Goal: Information Seeking & Learning: Find specific page/section

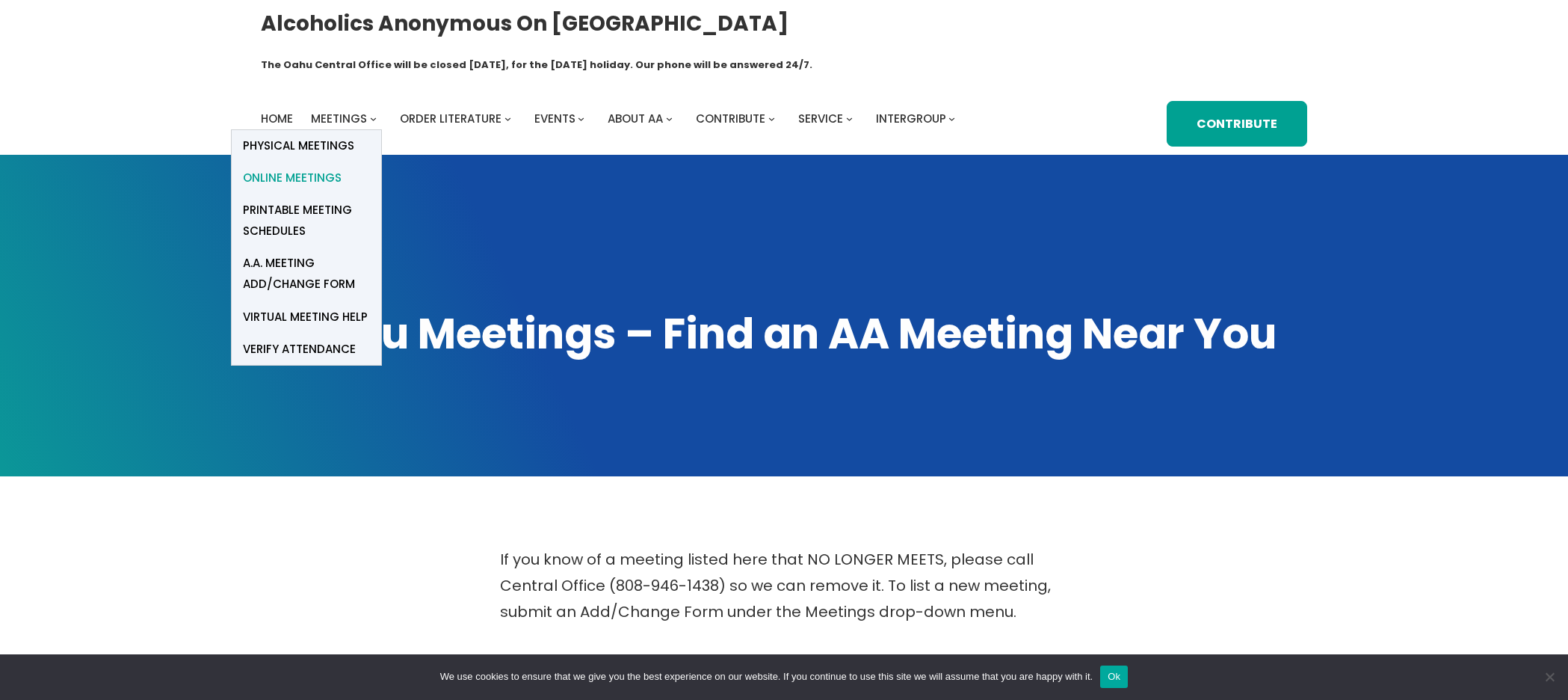
click at [326, 168] on span "Online Meetings" at bounding box center [292, 178] width 99 height 21
click at [298, 168] on span "Online Meetings" at bounding box center [292, 178] width 99 height 21
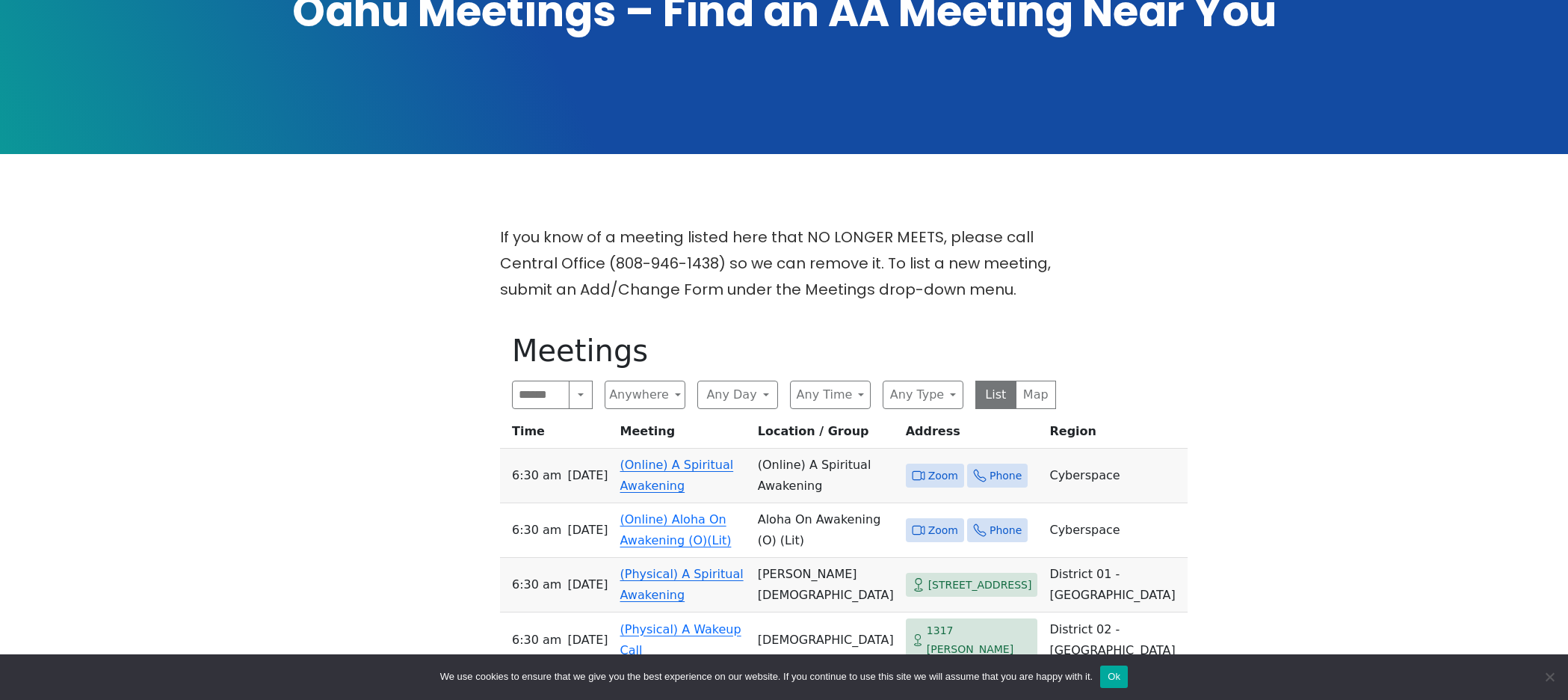
scroll to position [328, 0]
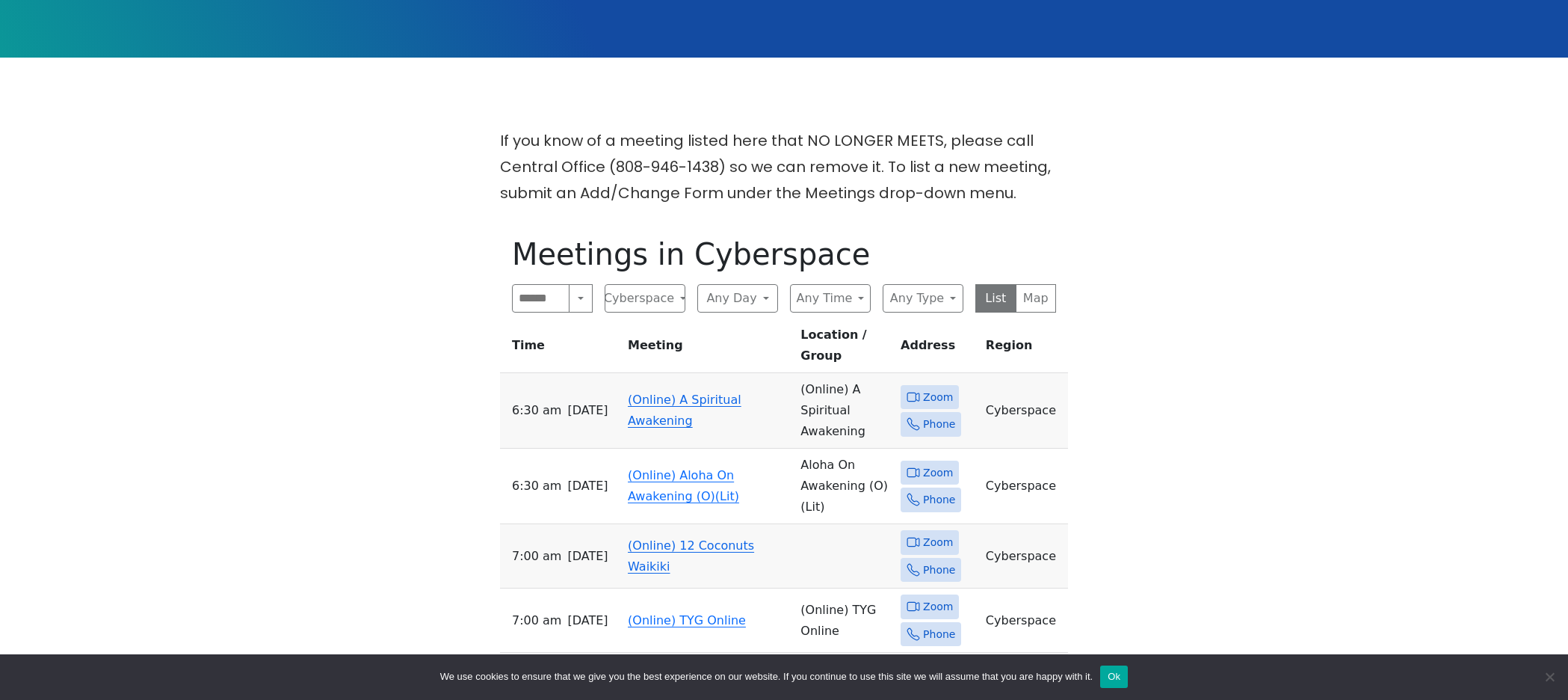
click at [645, 392] on link "(Online) A Spiritual Awakening" at bounding box center [685, 410] width 113 height 35
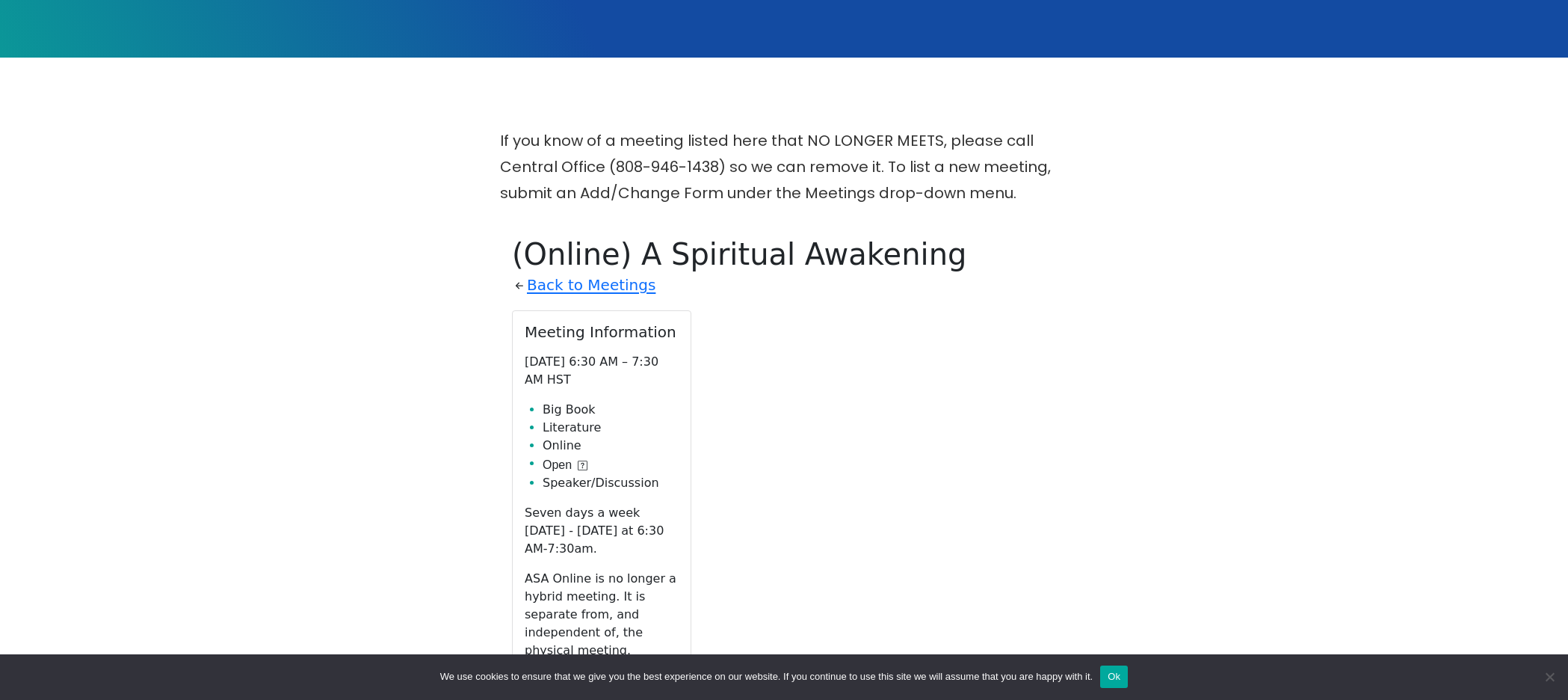
scroll to position [610, 0]
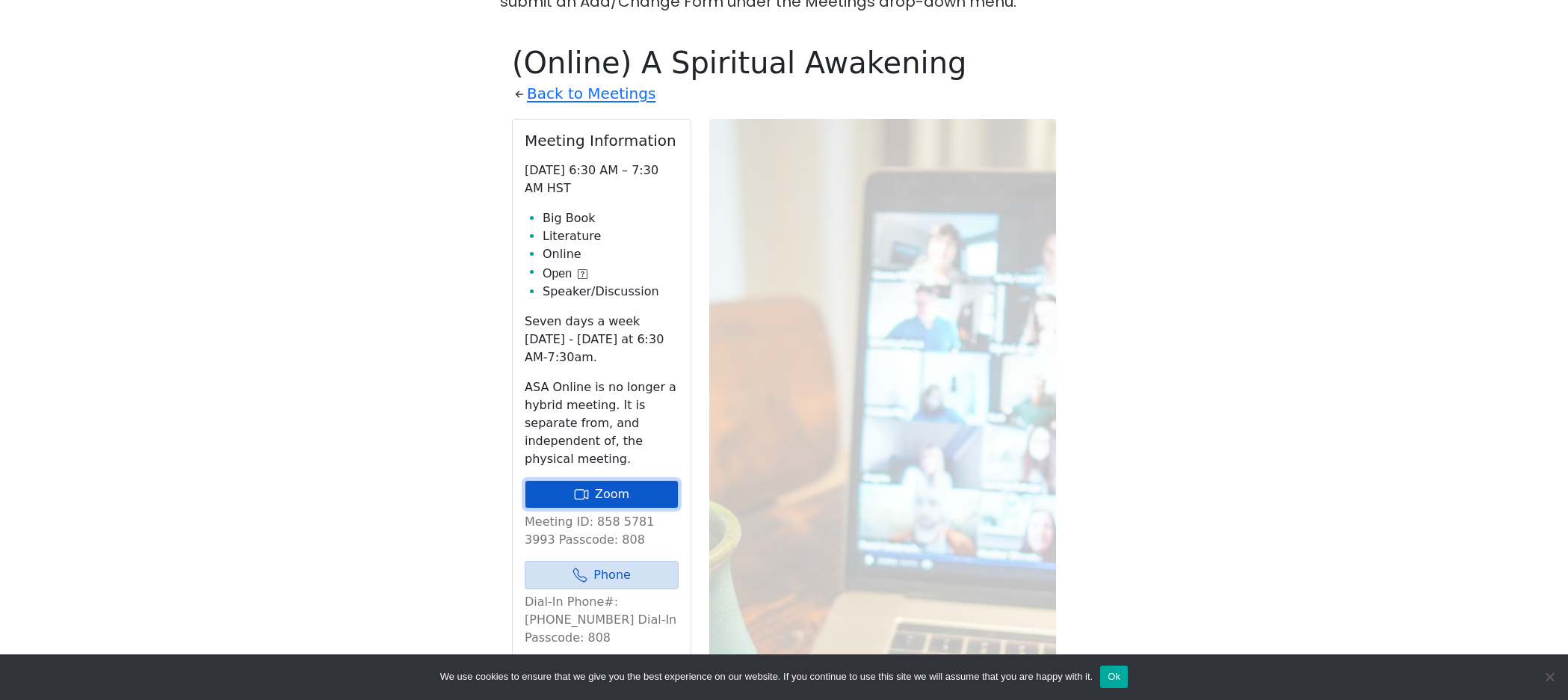
click at [620, 480] on link "Zoom" at bounding box center [602, 494] width 154 height 29
